Goal: Task Accomplishment & Management: Use online tool/utility

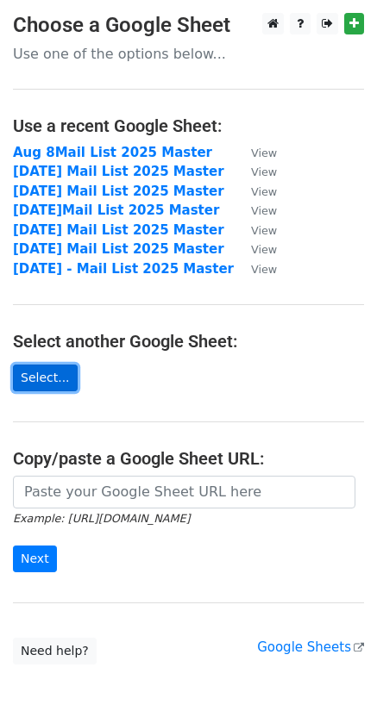
click at [45, 377] on link "Select..." at bounding box center [45, 378] width 65 height 27
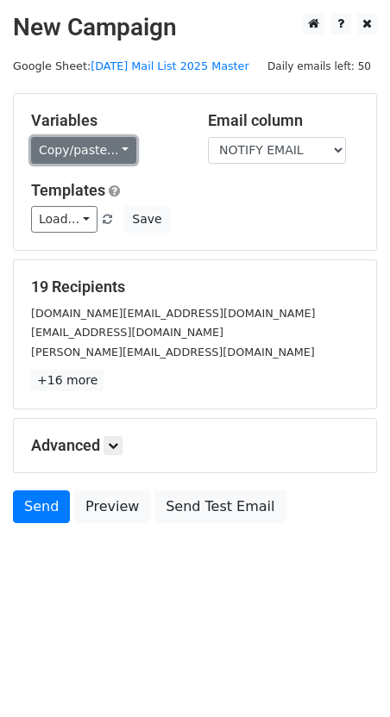
click at [90, 153] on link "Copy/paste..." at bounding box center [83, 150] width 105 height 27
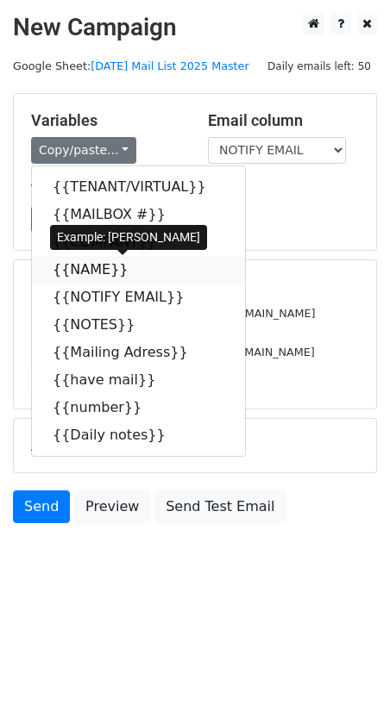
click at [76, 271] on link "{{NAME}}" at bounding box center [138, 270] width 213 height 28
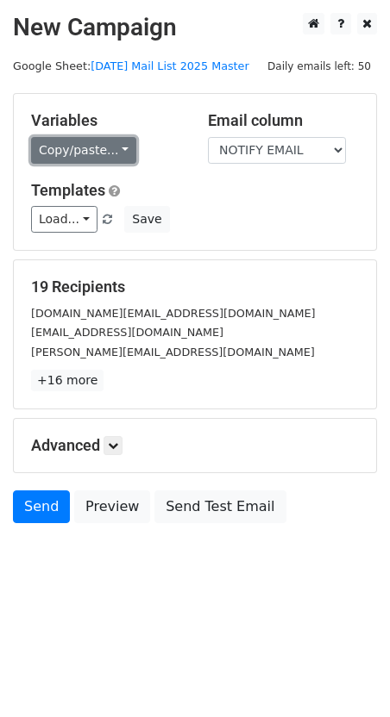
click at [81, 149] on link "Copy/paste..." at bounding box center [83, 150] width 105 height 27
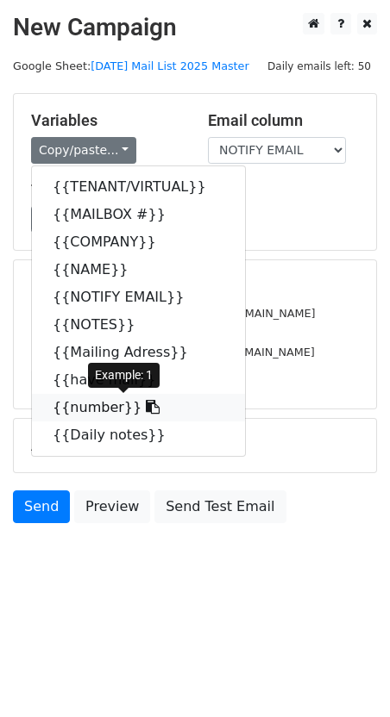
click at [81, 408] on link "{{number}}" at bounding box center [138, 408] width 213 height 28
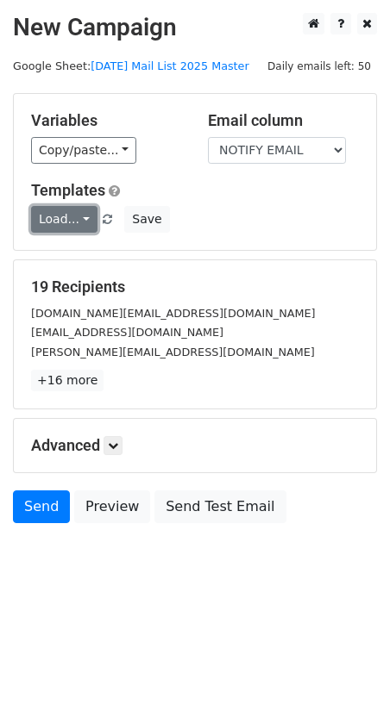
click at [66, 222] on link "Load..." at bounding box center [64, 219] width 66 height 27
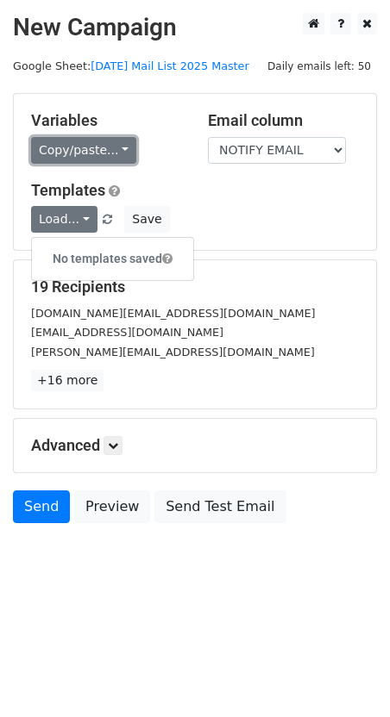
click at [84, 144] on link "Copy/paste..." at bounding box center [83, 150] width 105 height 27
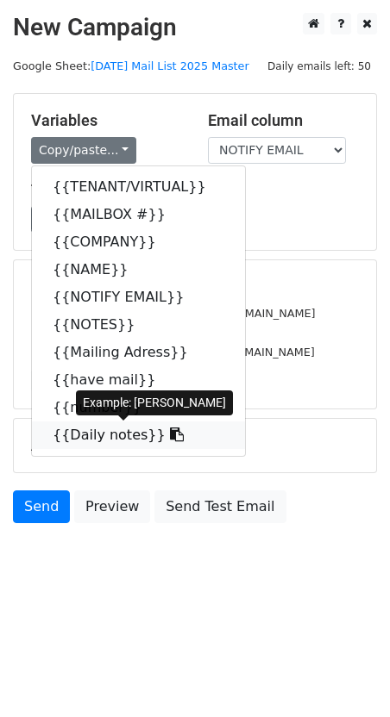
click at [88, 440] on link "{{Daily notes}}" at bounding box center [138, 435] width 213 height 28
